Goal: Task Accomplishment & Management: Manage account settings

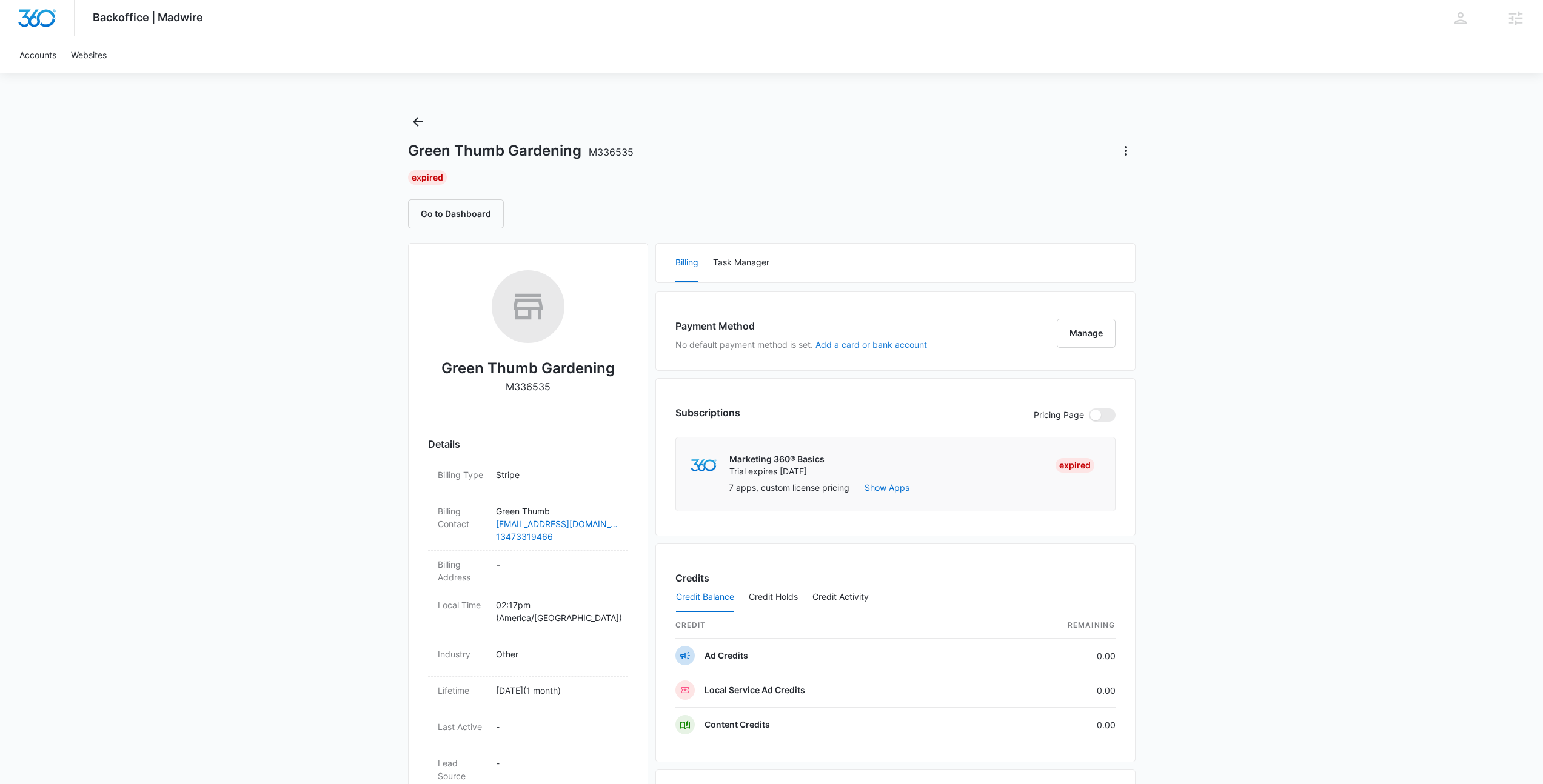
click at [831, 346] on button "Add a card or bank account" at bounding box center [872, 345] width 111 height 9
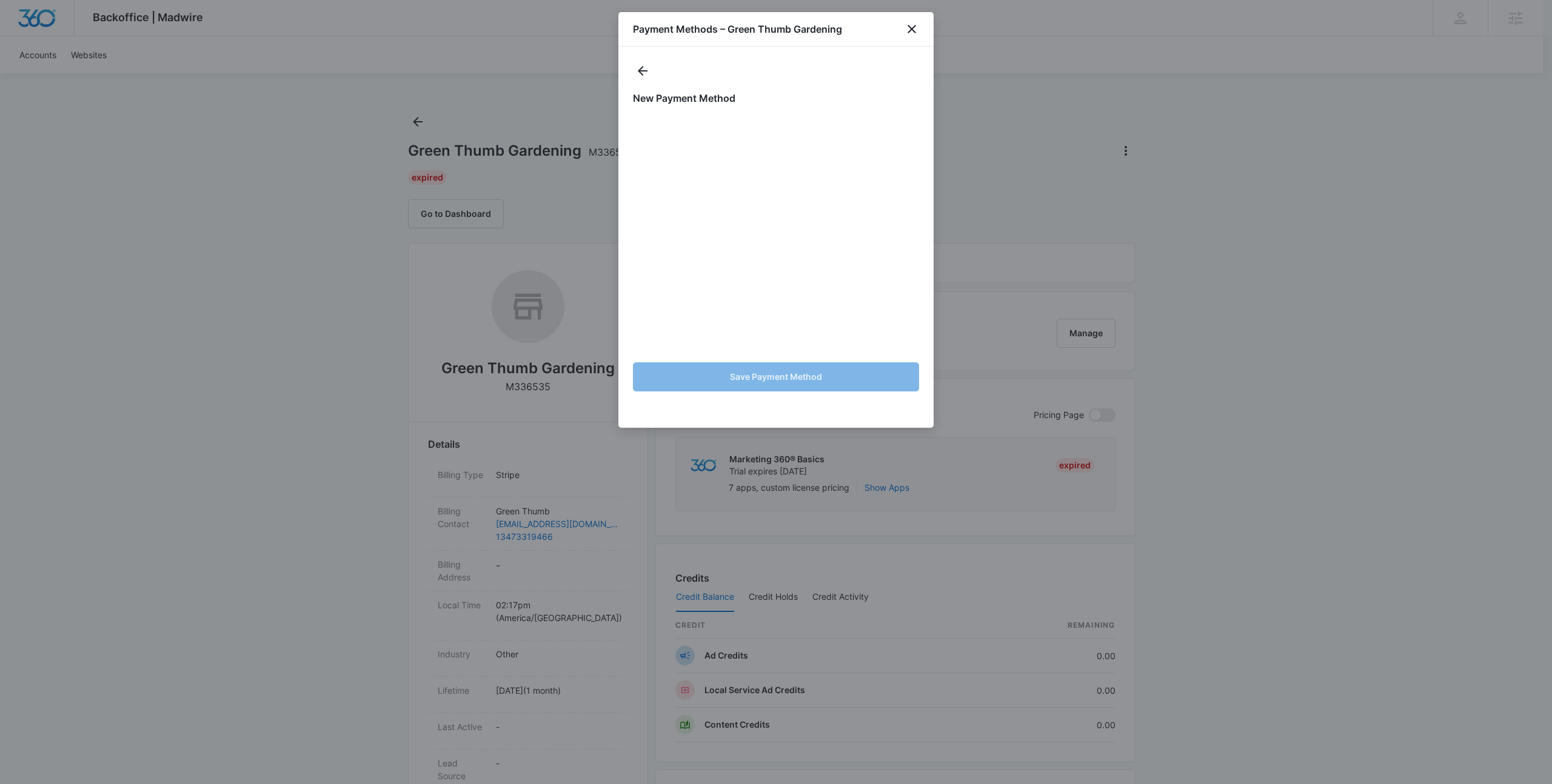
click at [789, 96] on h1 "New Payment Method" at bounding box center [776, 98] width 286 height 14
click at [839, 371] on button "Save Payment Method" at bounding box center [776, 377] width 286 height 29
